Goal: Task Accomplishment & Management: Complete application form

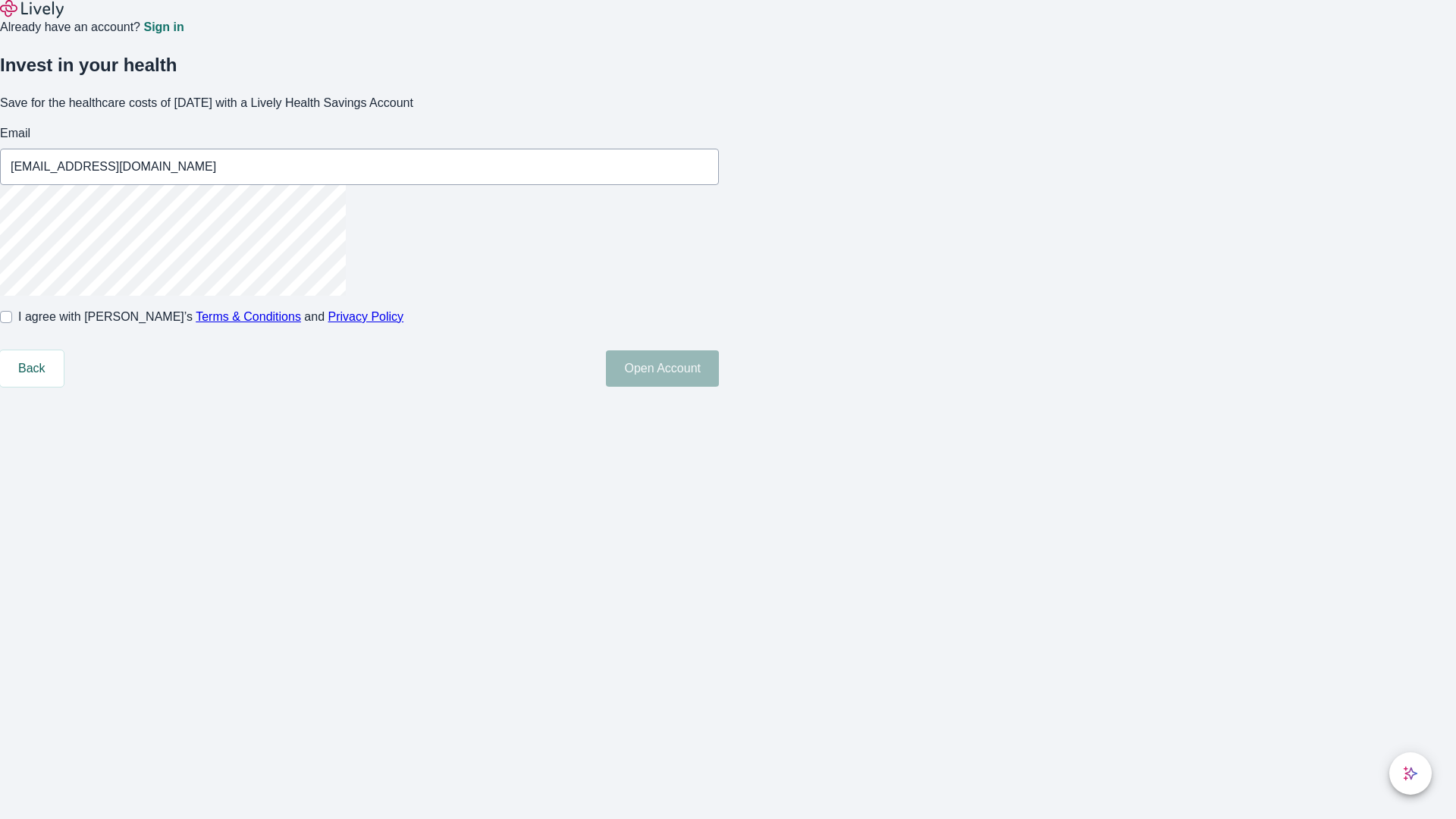
click at [12, 323] on input "I agree with Lively’s Terms & Conditions and Privacy Policy" at bounding box center [6, 316] width 12 height 12
checkbox input "true"
click at [719, 387] on button "Open Account" at bounding box center [662, 368] width 113 height 36
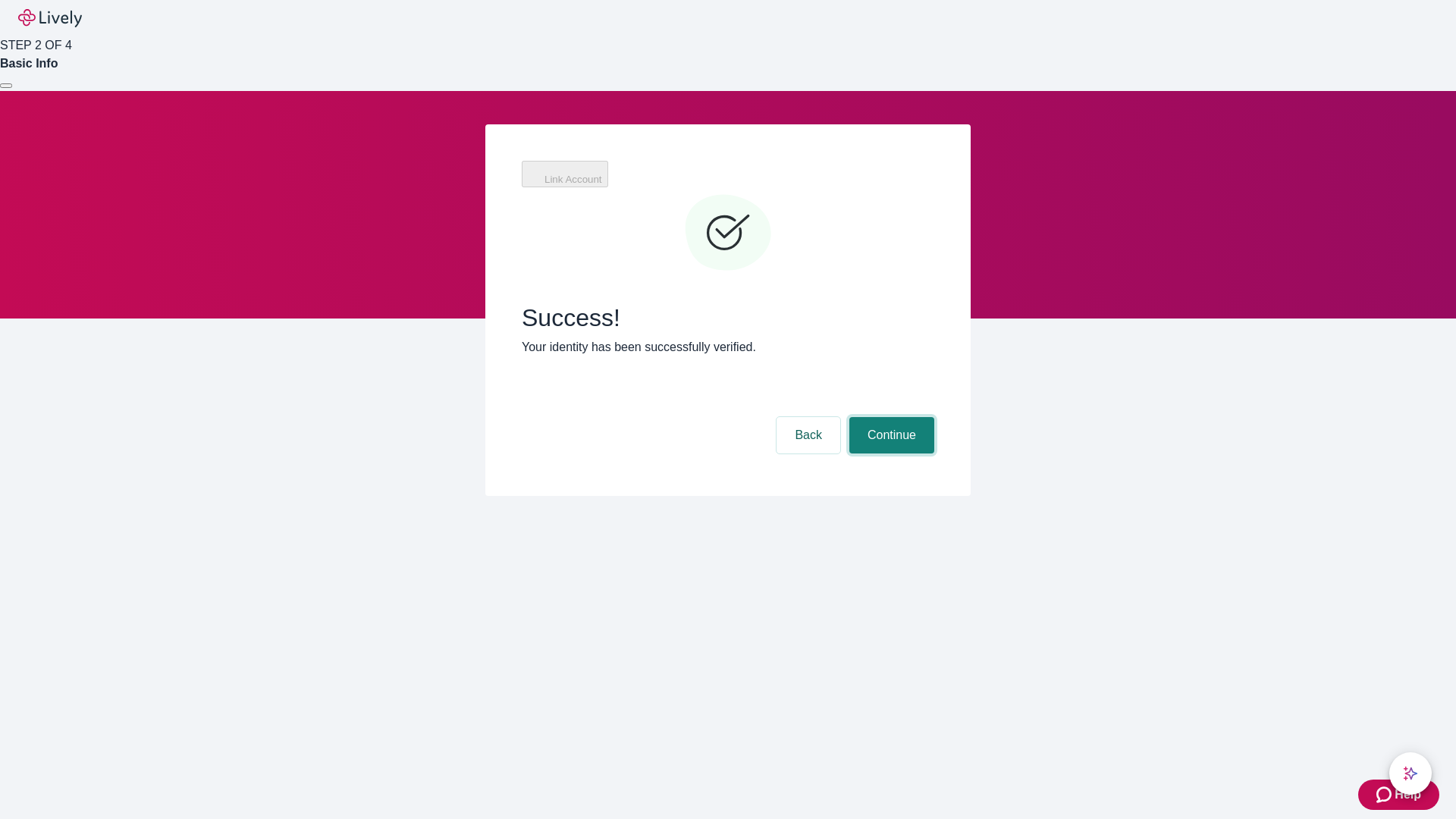
click at [889, 417] on button "Continue" at bounding box center [891, 434] width 85 height 36
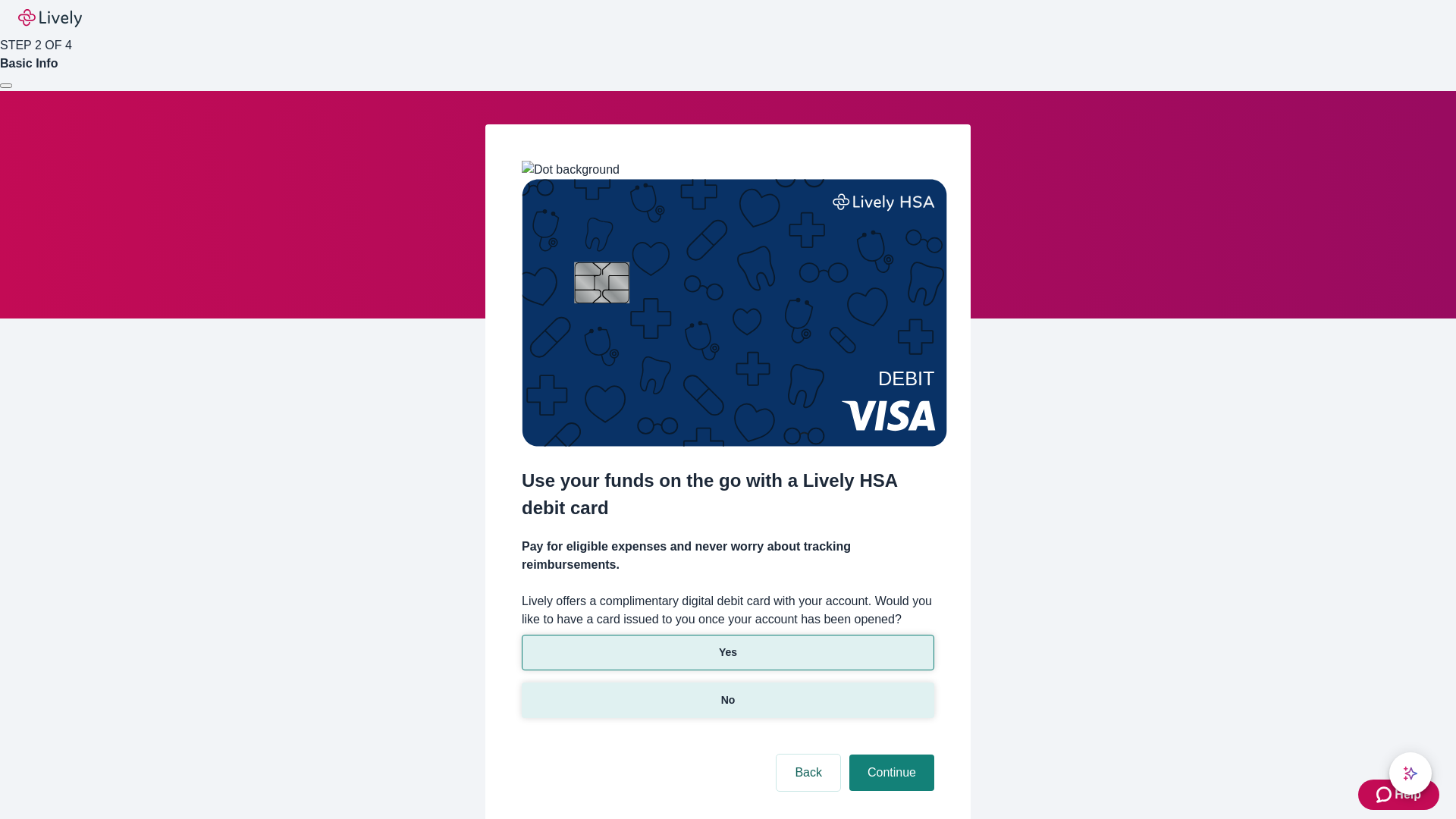
click at [728, 692] on p "No" at bounding box center [728, 700] width 15 height 16
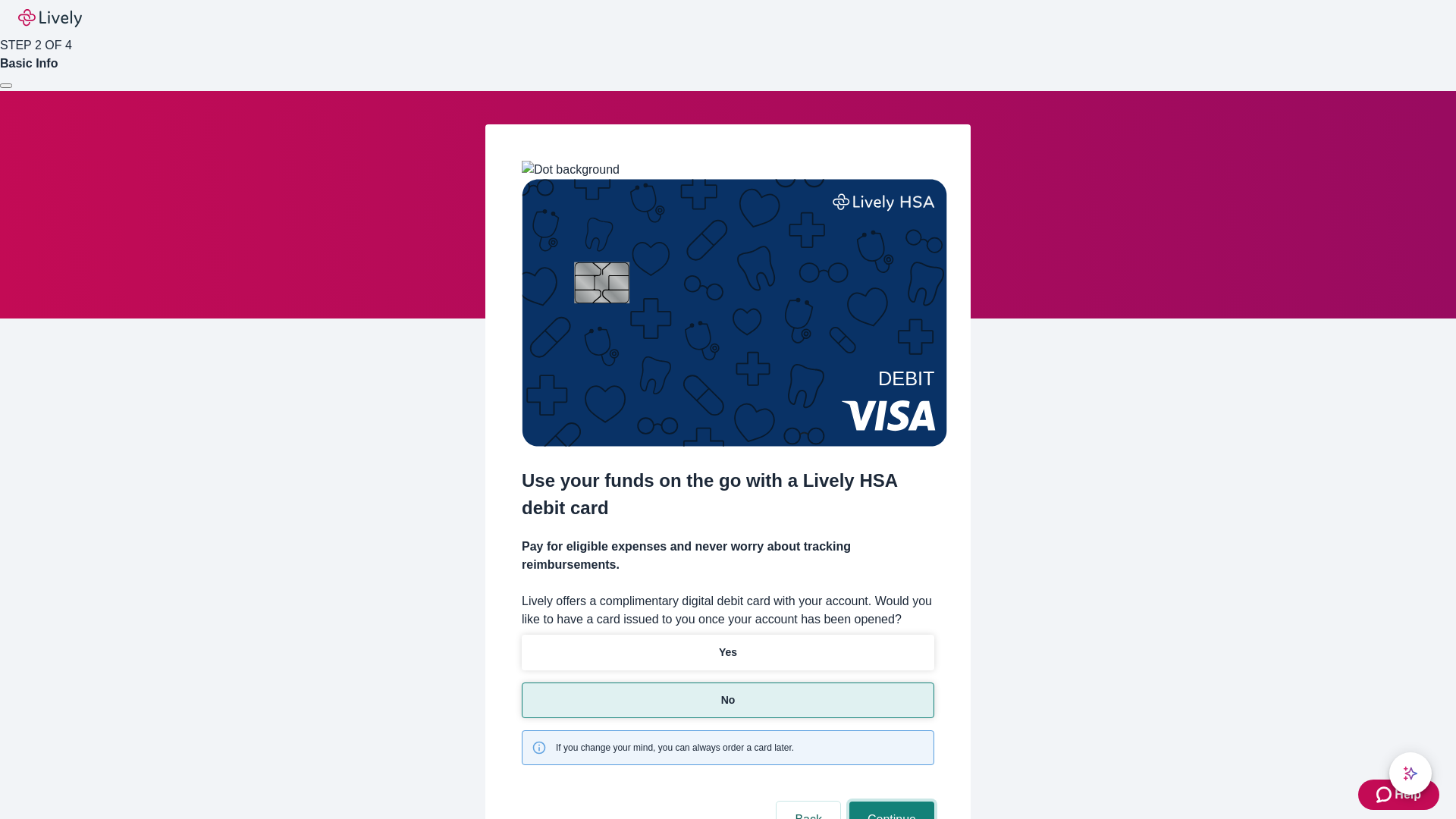
click at [889, 801] on button "Continue" at bounding box center [891, 819] width 85 height 36
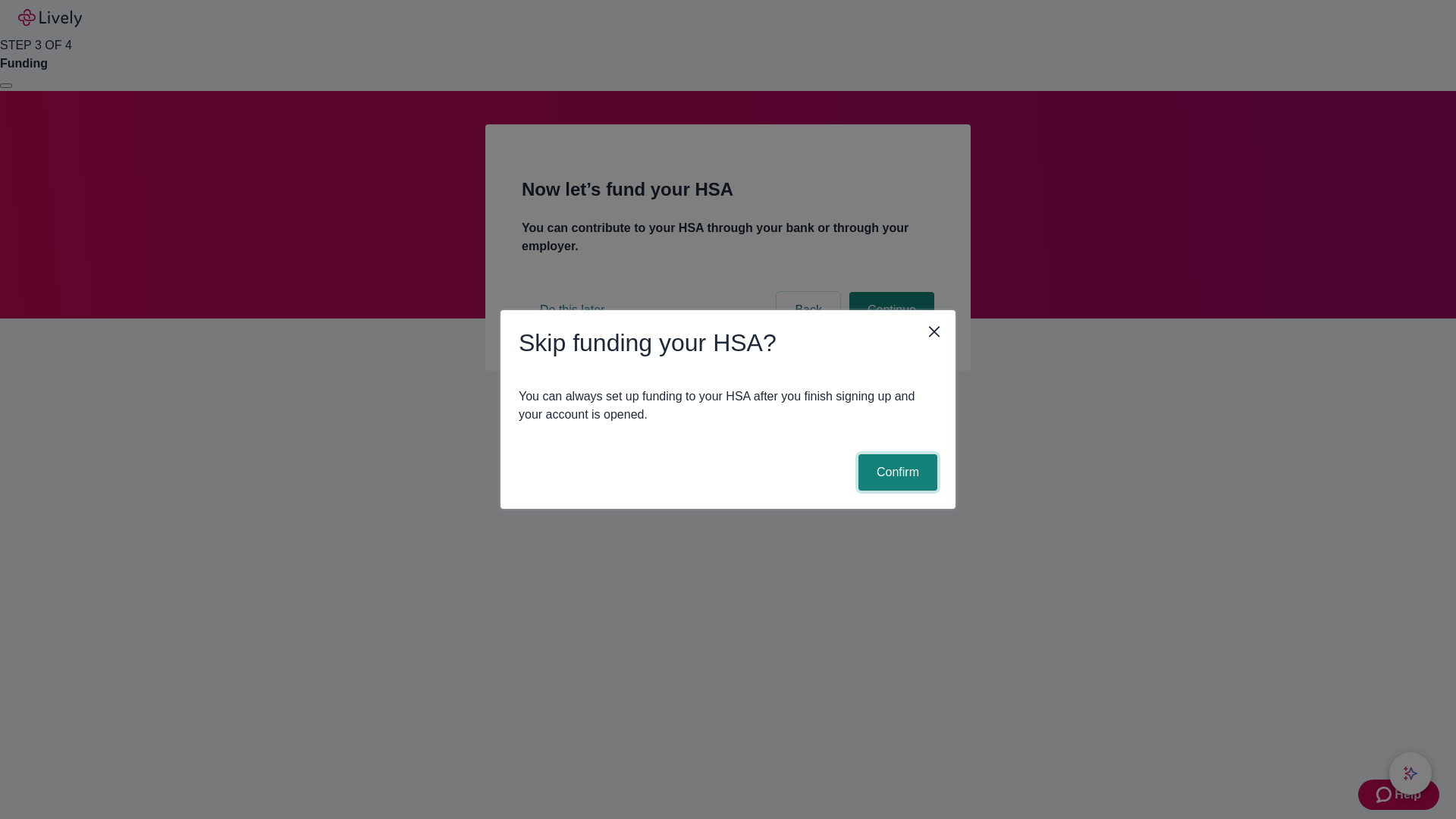
click at [896, 472] on button "Confirm" at bounding box center [897, 471] width 79 height 36
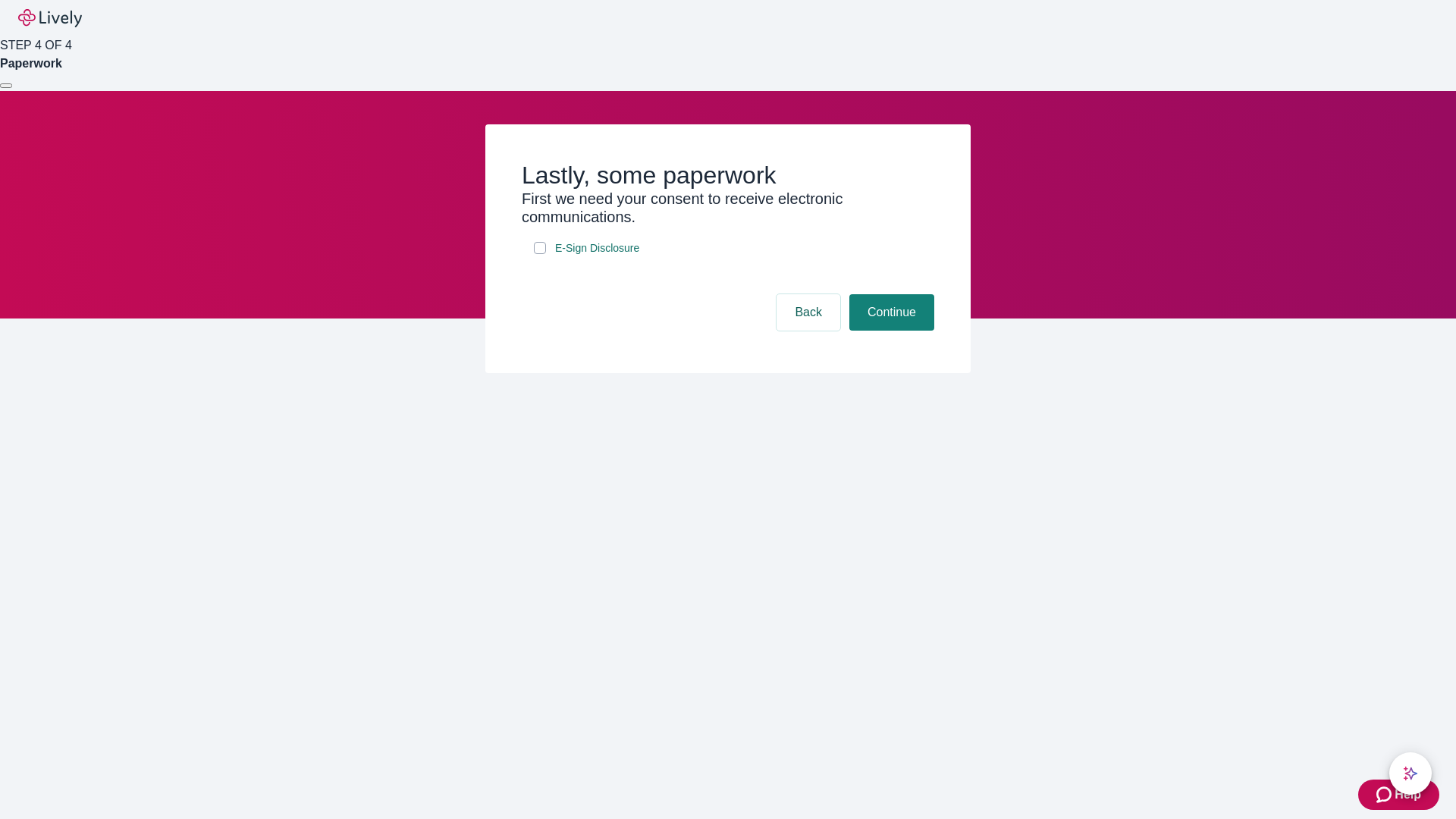
click at [540, 254] on input "E-Sign Disclosure" at bounding box center [540, 247] width 12 height 12
checkbox input "true"
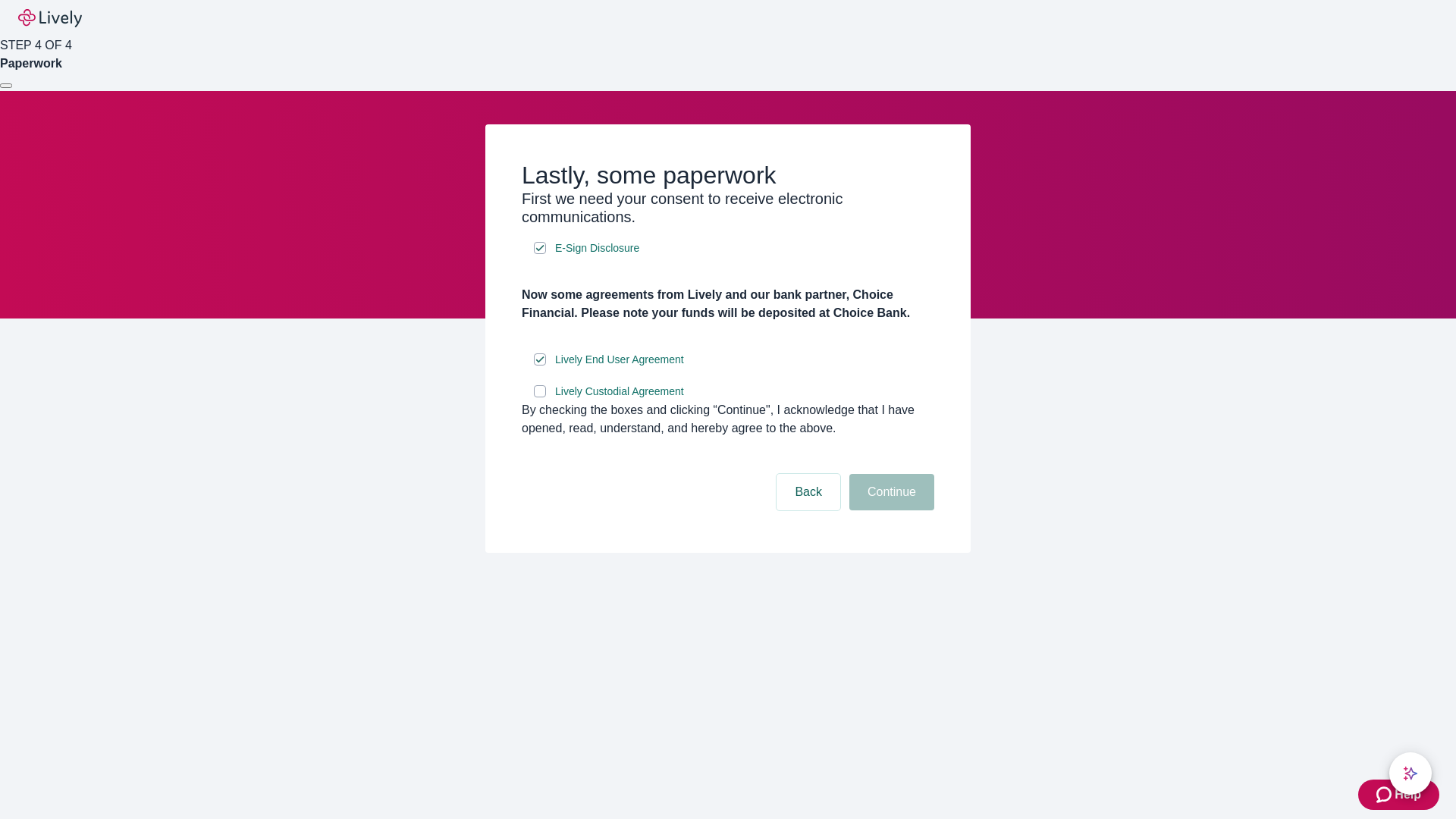
click at [540, 397] on input "Lively Custodial Agreement" at bounding box center [540, 391] width 12 height 12
checkbox input "true"
click at [889, 510] on button "Continue" at bounding box center [891, 492] width 85 height 36
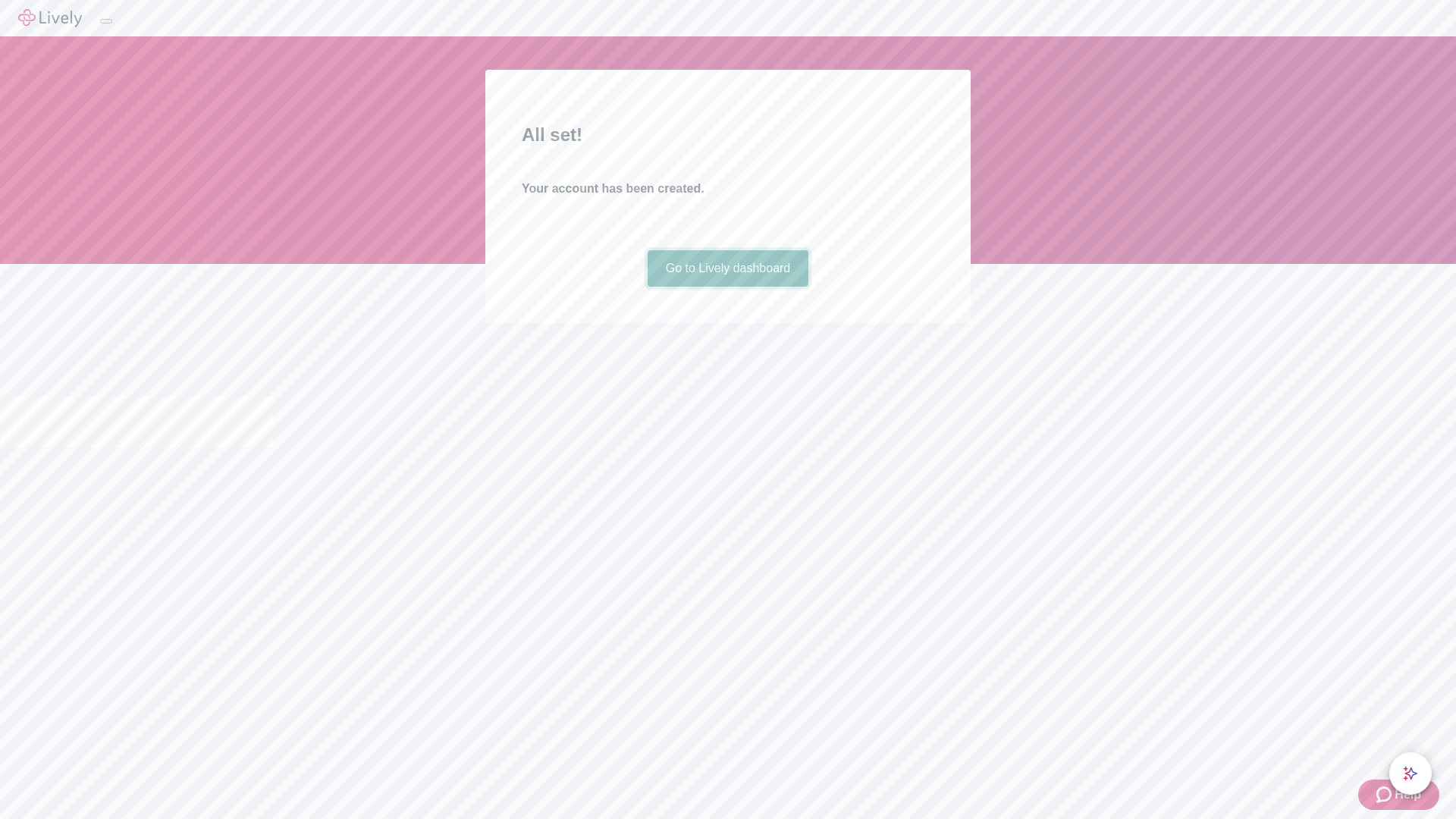
click at [728, 286] on link "Go to Lively dashboard" at bounding box center [728, 268] width 162 height 36
